Goal: Task Accomplishment & Management: Manage account settings

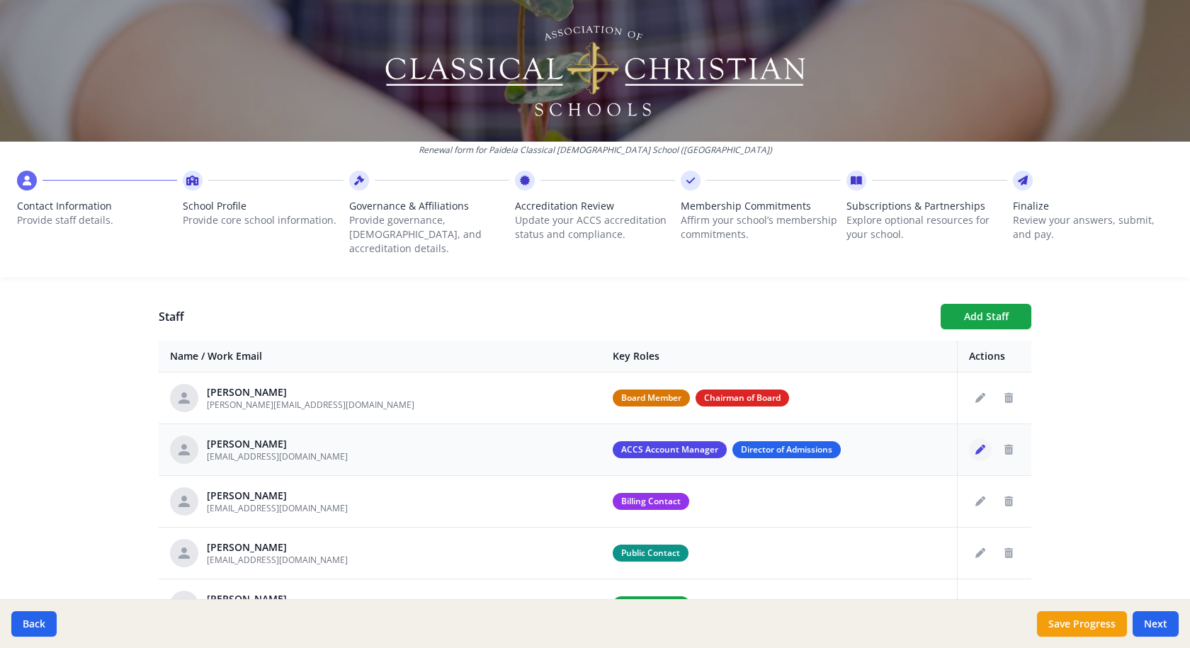
click at [975, 445] on icon "Edit staff" at bounding box center [980, 450] width 10 height 10
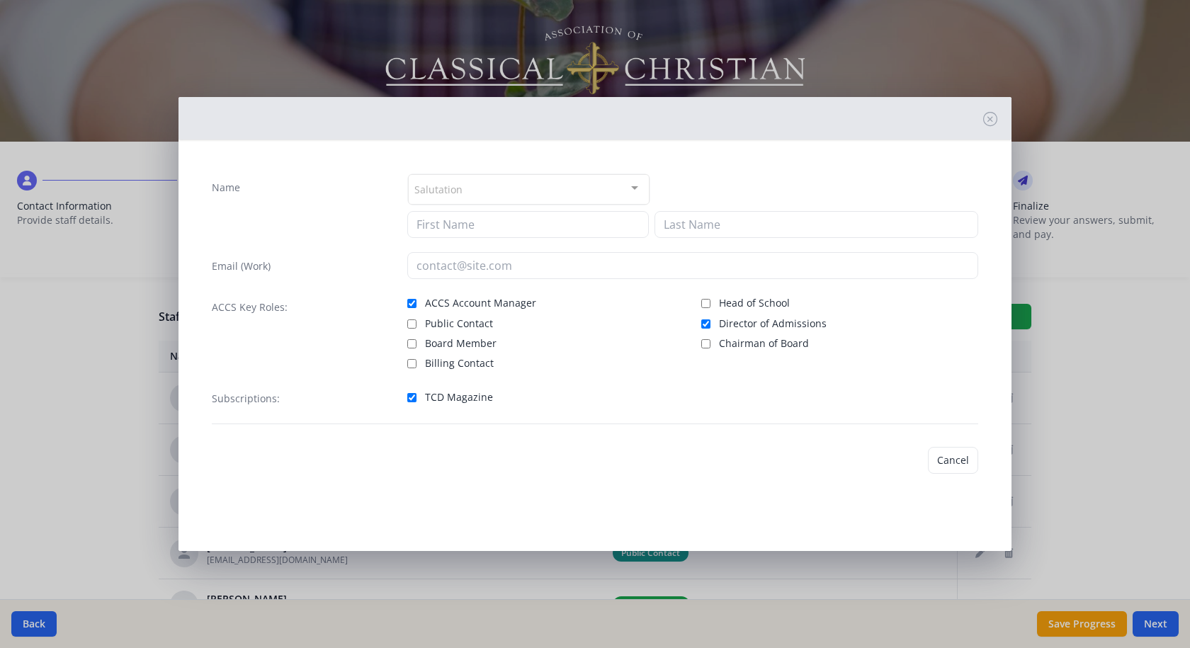
type input "[PERSON_NAME]"
type input "[EMAIL_ADDRESS][DOMAIN_NAME]"
checkbox input "true"
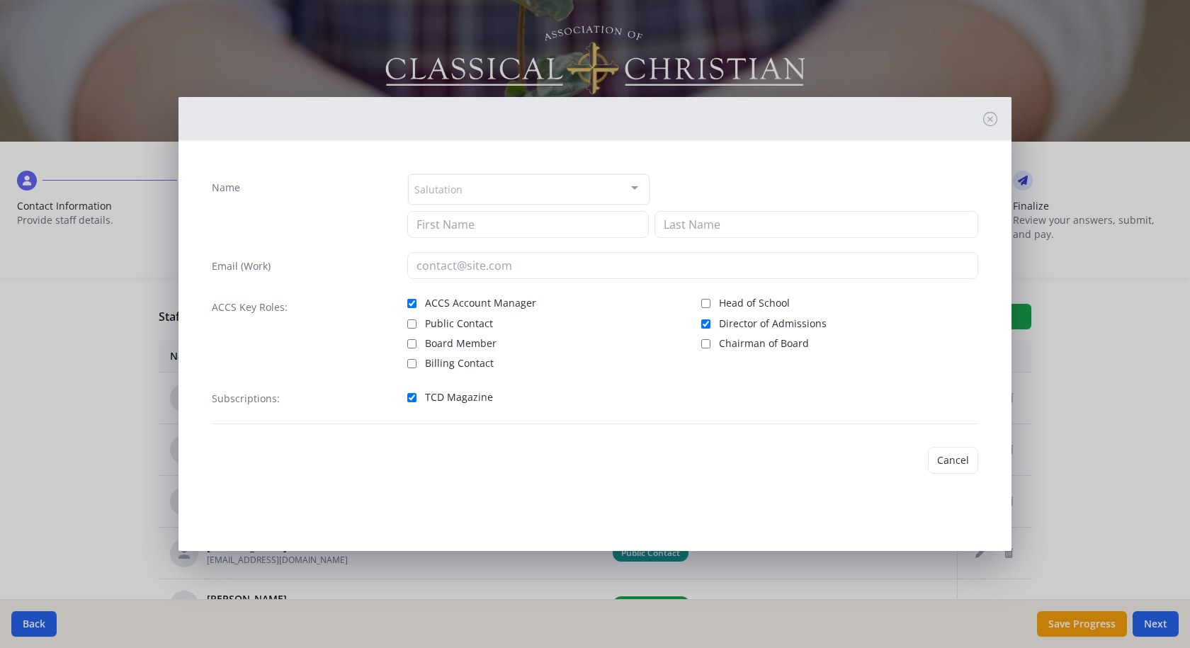
checkbox input "true"
click at [411, 304] on input "ACCS Account Manager" at bounding box center [411, 303] width 9 height 9
checkbox input "false"
click at [962, 457] on button "Save" at bounding box center [958, 460] width 40 height 27
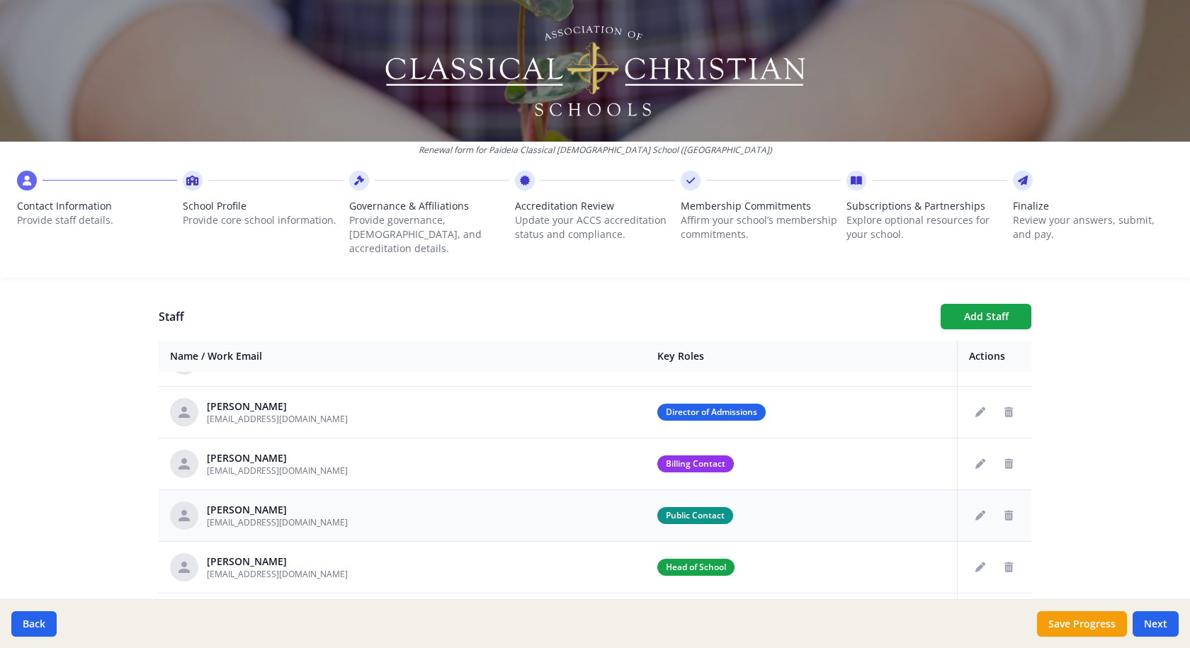
scroll to position [71, 0]
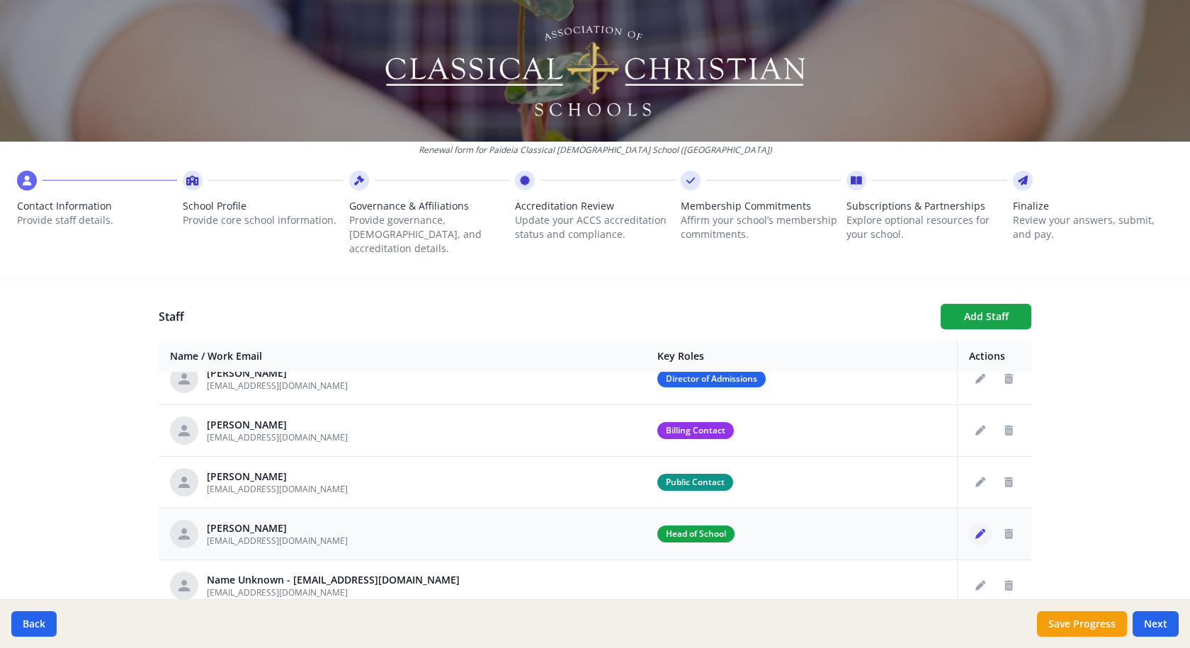
click at [969, 525] on button "Edit staff" at bounding box center [980, 534] width 23 height 23
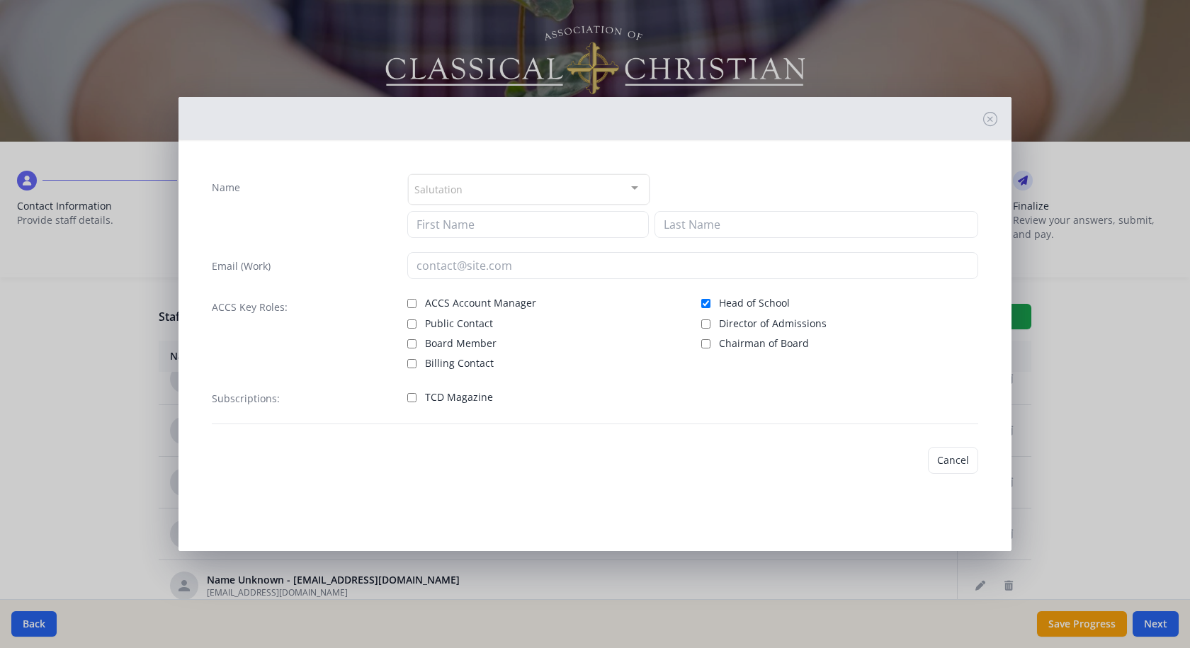
type input "[PERSON_NAME]"
type input "[EMAIL_ADDRESS][DOMAIN_NAME]"
checkbox input "true"
click at [412, 305] on input "ACCS Account Manager" at bounding box center [411, 303] width 9 height 9
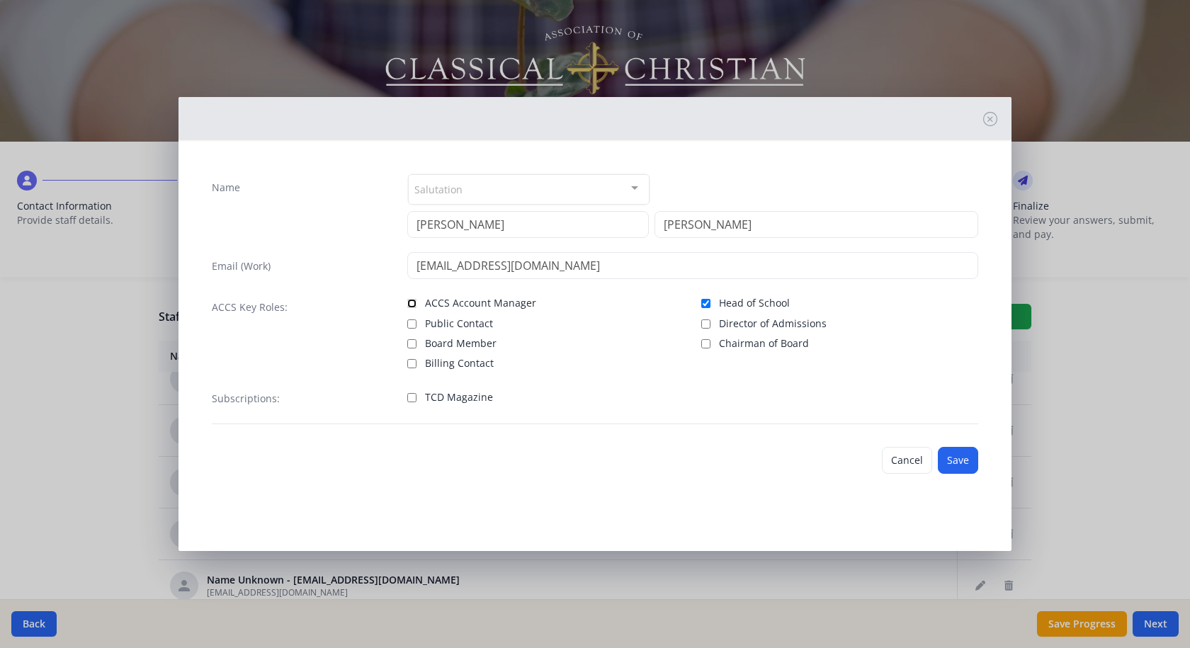
checkbox input "true"
click at [955, 455] on button "Save" at bounding box center [958, 460] width 40 height 27
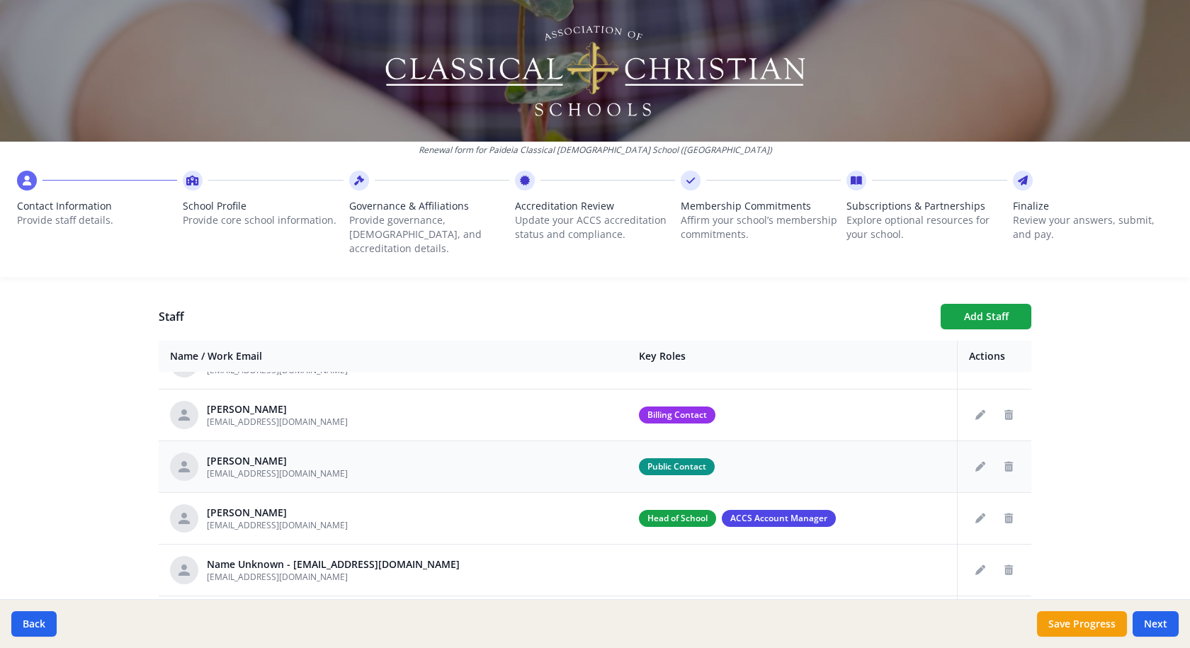
scroll to position [95, 0]
